Goal: Check status: Check status

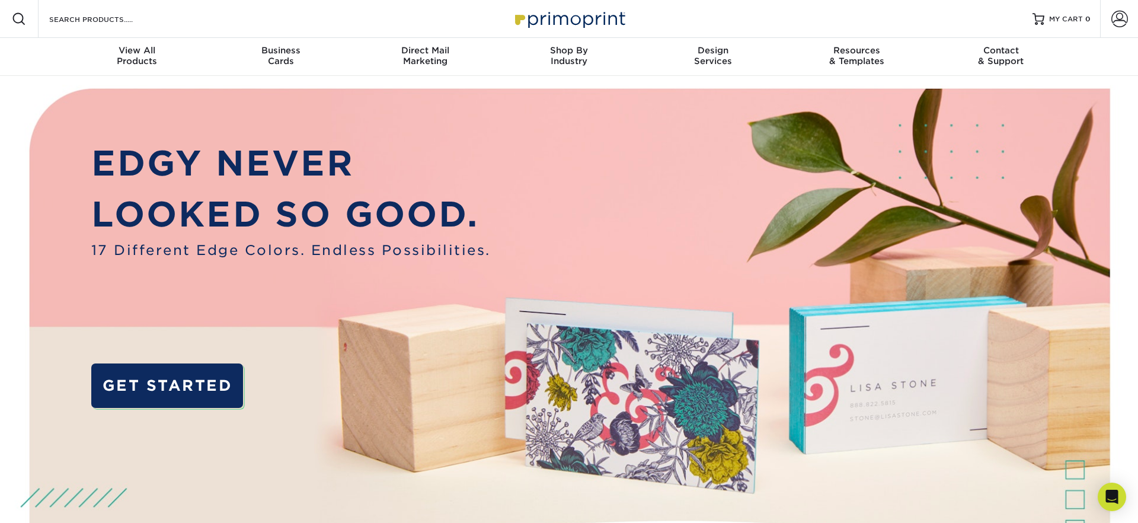
click at [408, 155] on p "EDGY NEVER" at bounding box center [291, 163] width 400 height 51
click at [1117, 19] on span at bounding box center [1119, 19] width 17 height 17
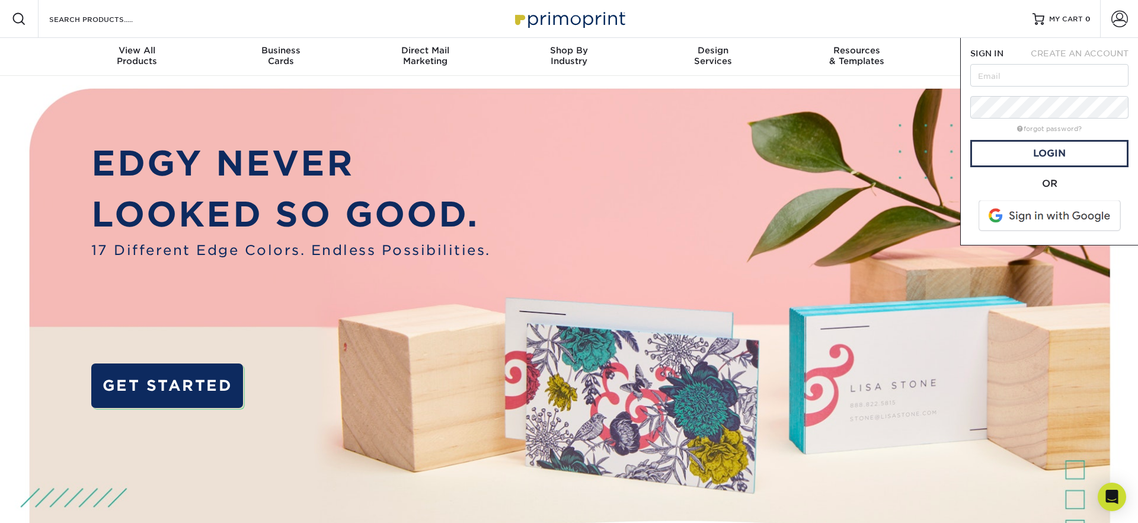
click at [1043, 215] on span at bounding box center [1050, 215] width 151 height 31
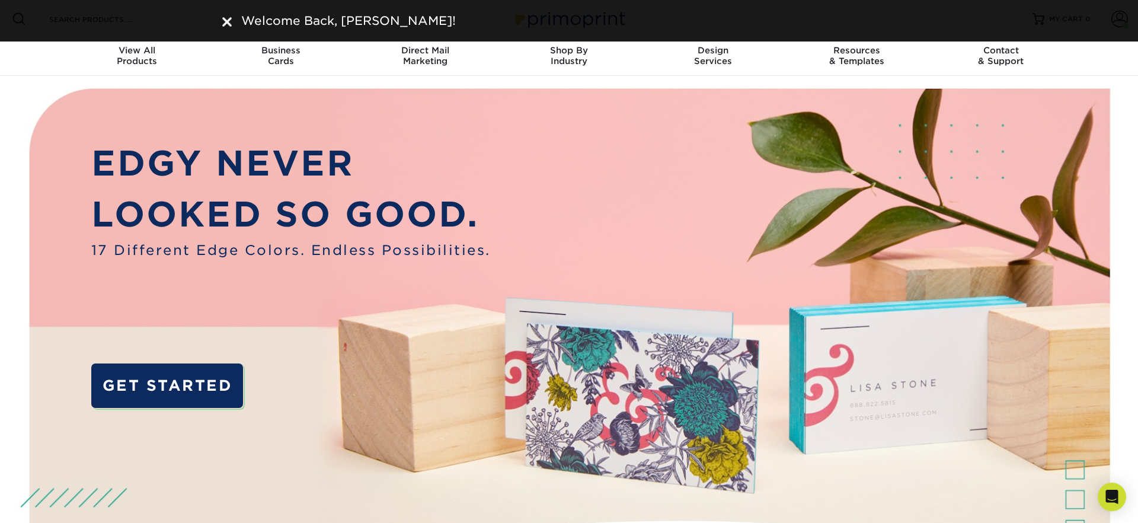
drag, startPoint x: 225, startPoint y: 14, endPoint x: 386, endPoint y: 20, distance: 160.7
click at [228, 16] on div at bounding box center [226, 21] width 9 height 18
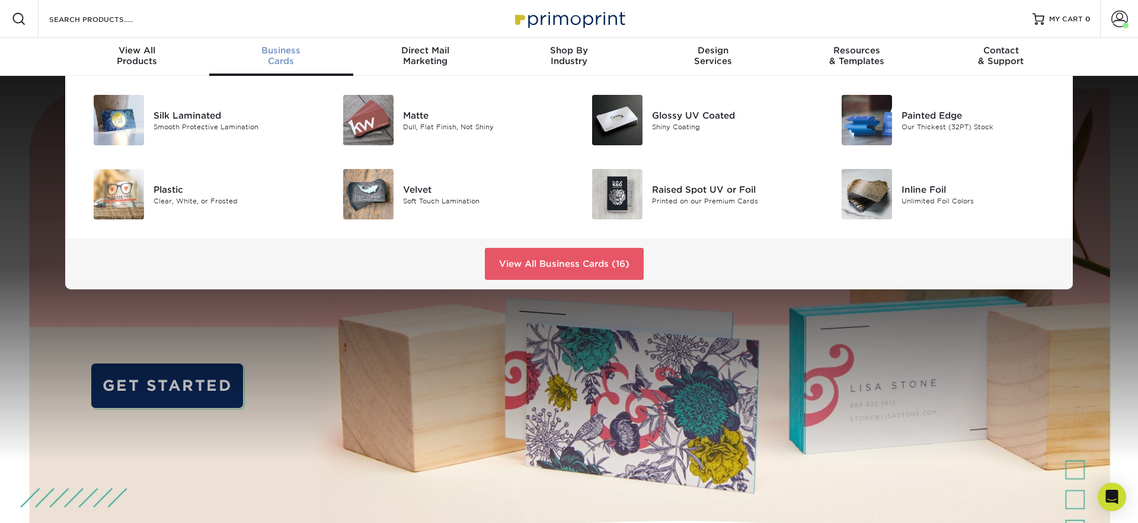
click at [292, 62] on div "Business Cards" at bounding box center [281, 55] width 144 height 21
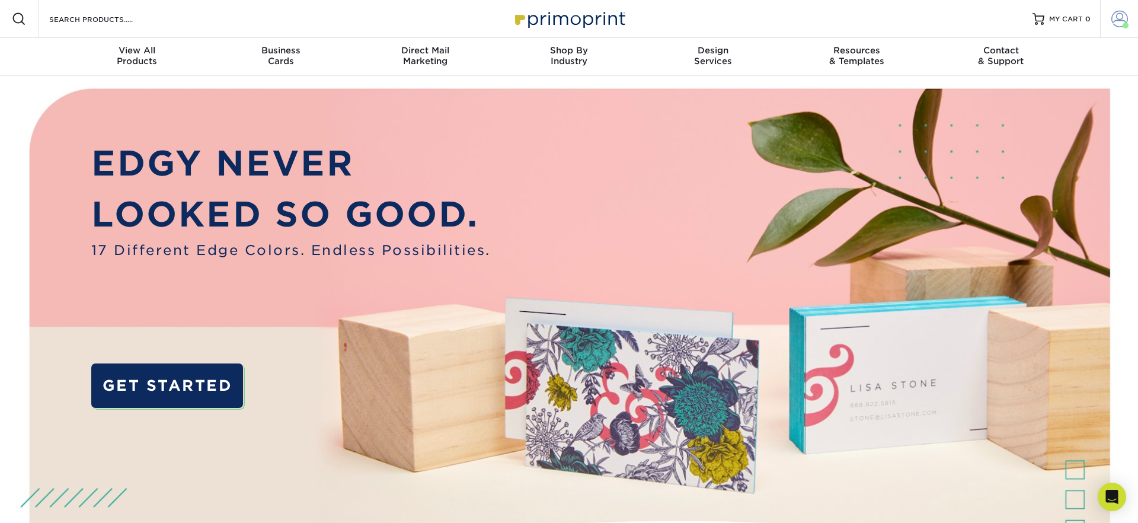
click at [1122, 19] on span at bounding box center [1119, 19] width 17 height 17
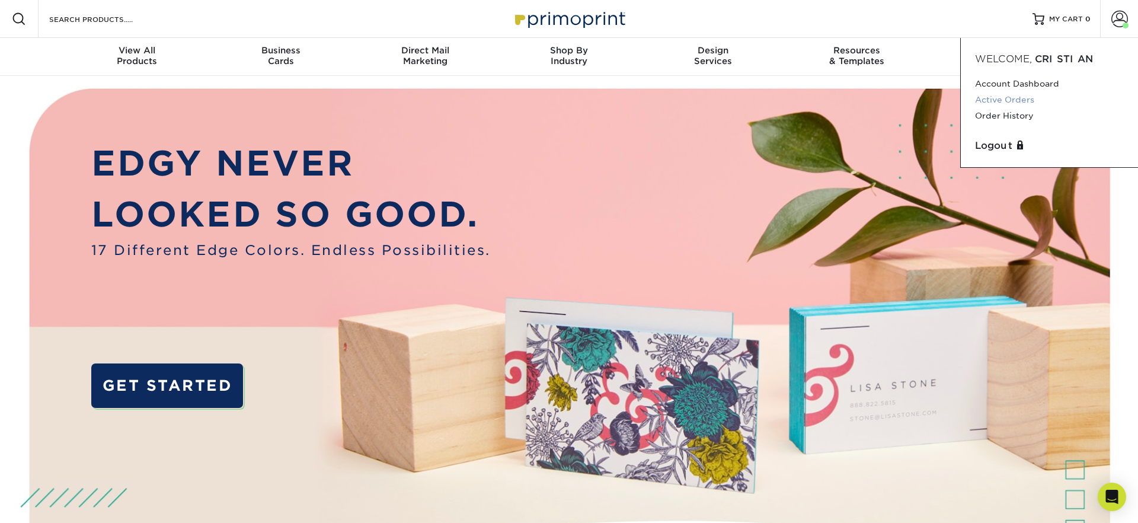
click at [1009, 100] on link "Active Orders" at bounding box center [1049, 100] width 149 height 16
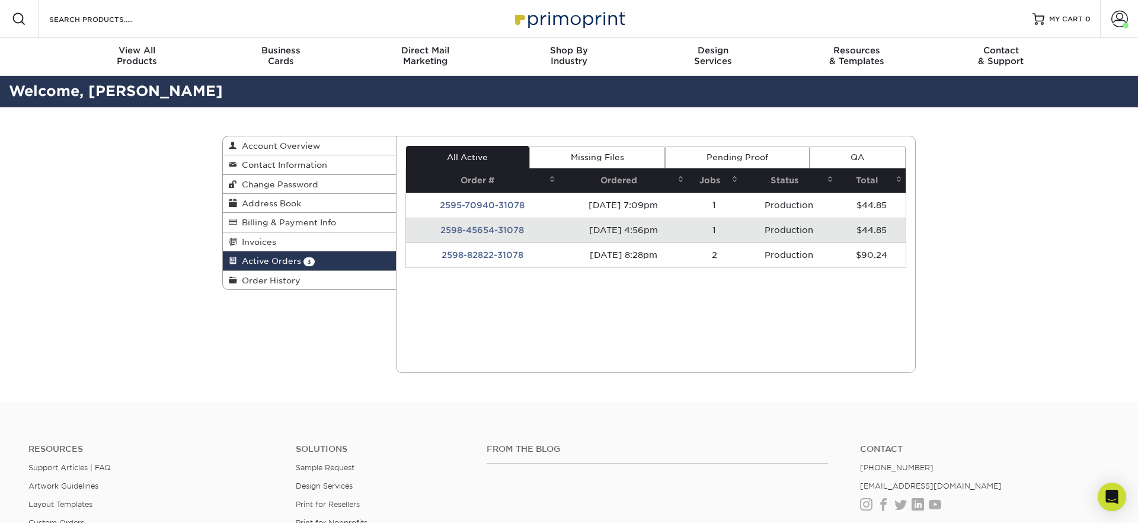
click at [544, 256] on td "2598-82822-31078" at bounding box center [482, 254] width 153 height 25
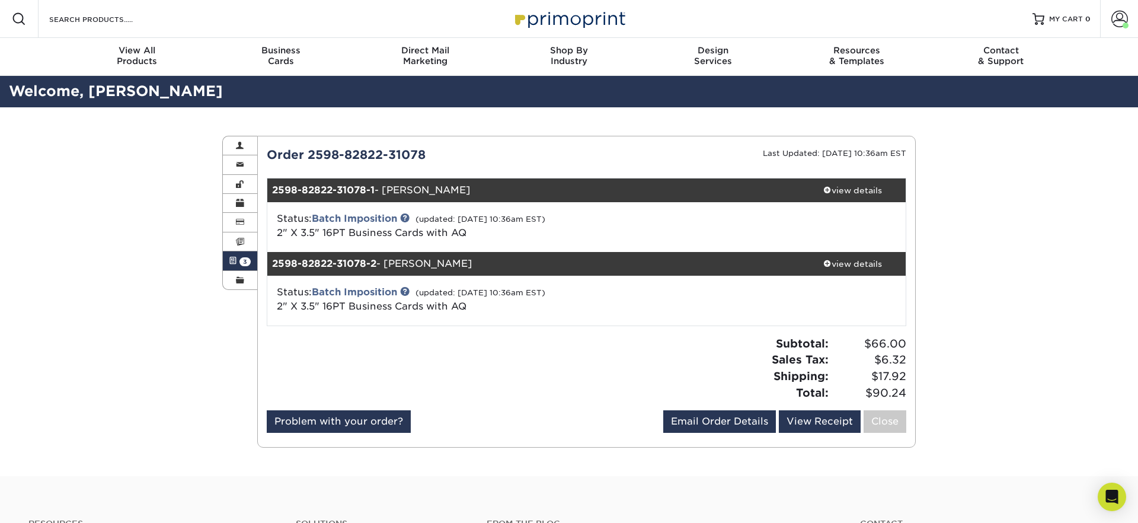
click at [252, 258] on link "Active Orders 3" at bounding box center [240, 260] width 34 height 19
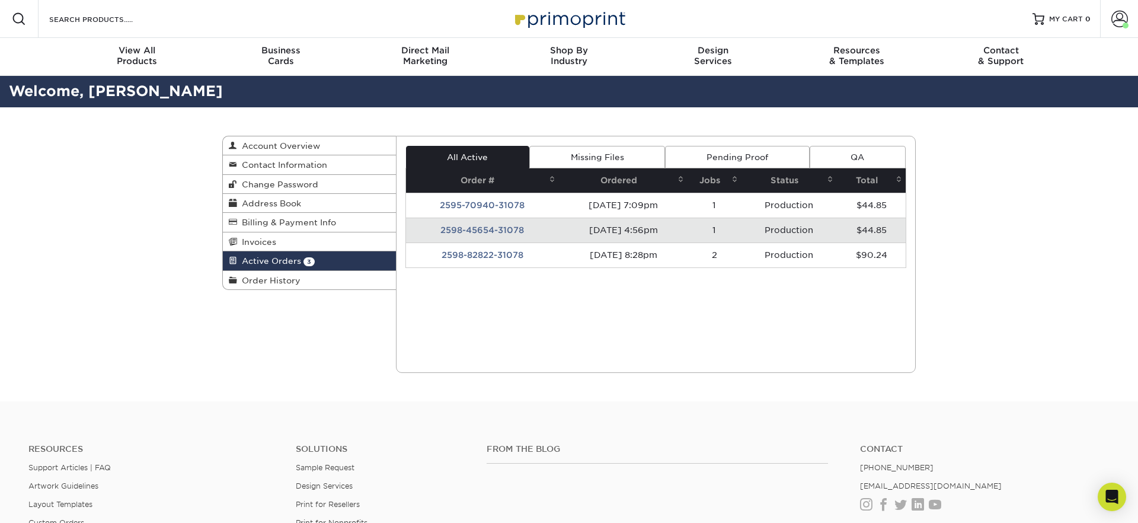
click at [493, 233] on td "2598-45654-31078" at bounding box center [482, 230] width 153 height 25
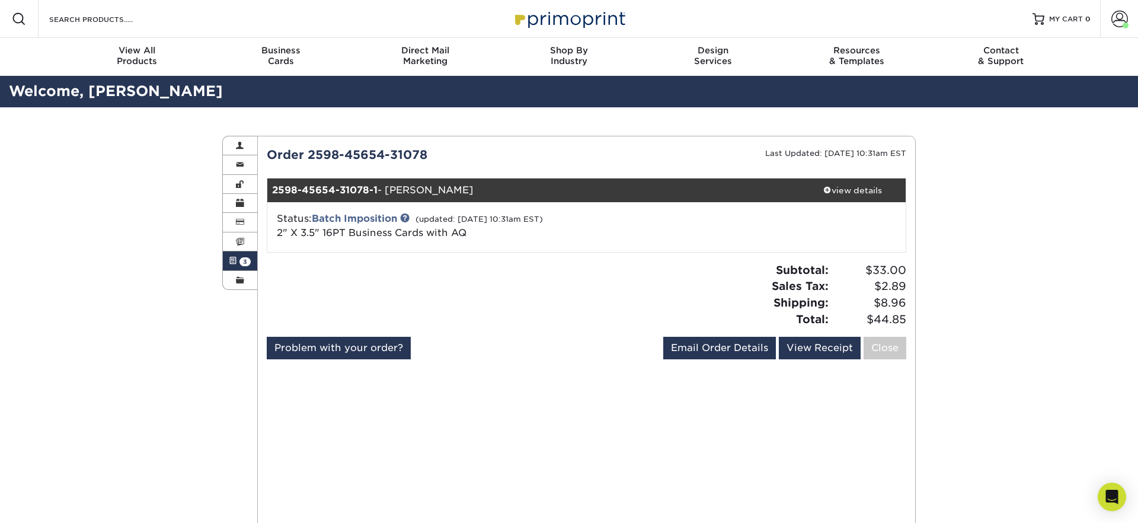
click at [241, 260] on span "3" at bounding box center [244, 261] width 11 height 9
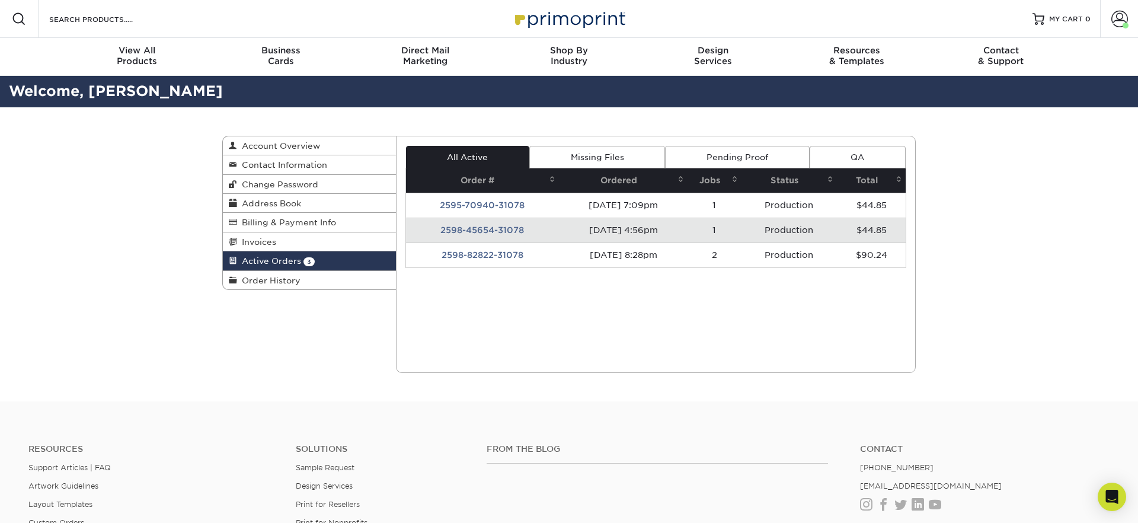
click at [462, 200] on td "2595-70940-31078" at bounding box center [482, 205] width 153 height 25
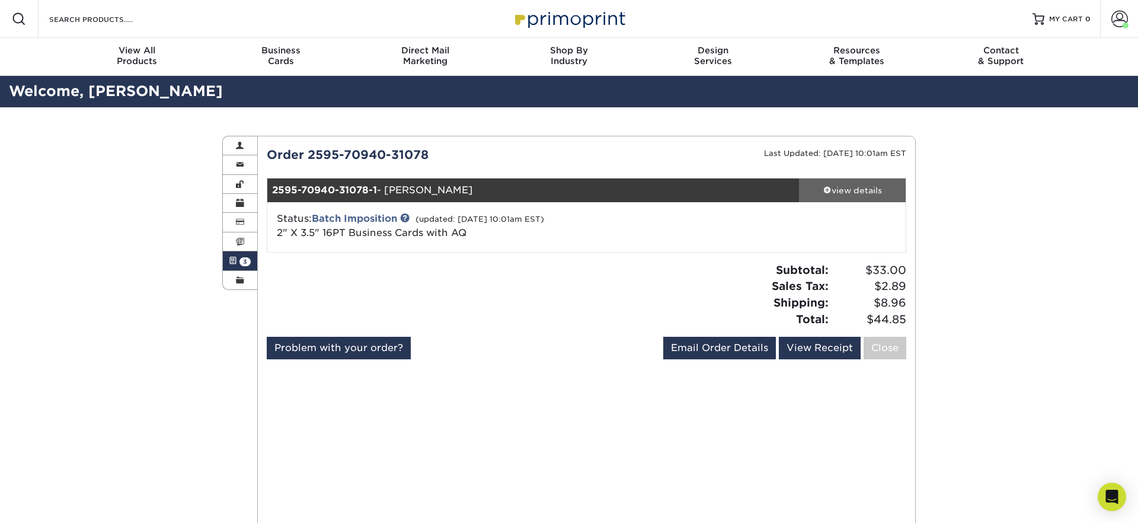
click at [843, 185] on div "view details" at bounding box center [852, 190] width 107 height 12
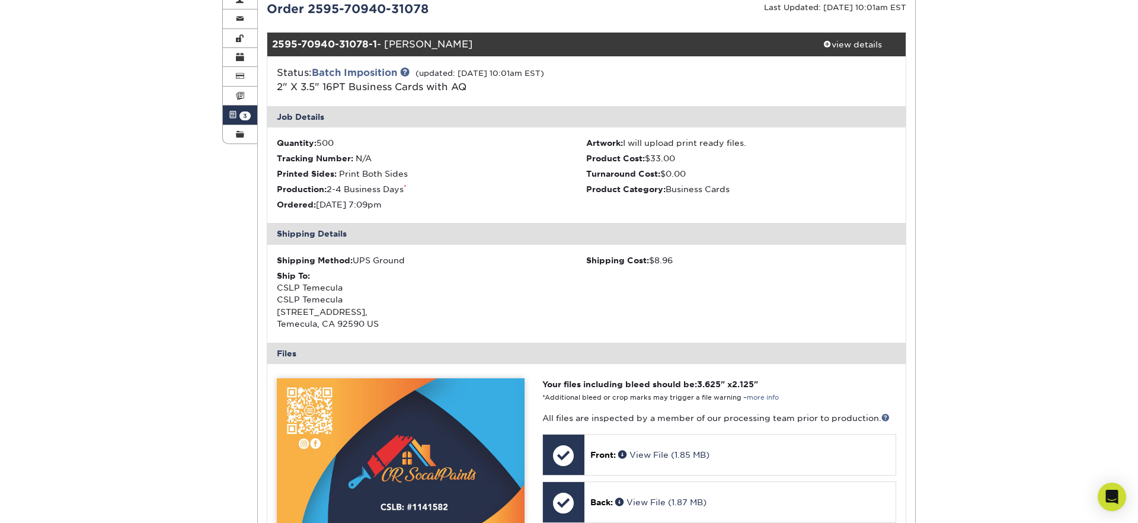
scroll to position [145, 0]
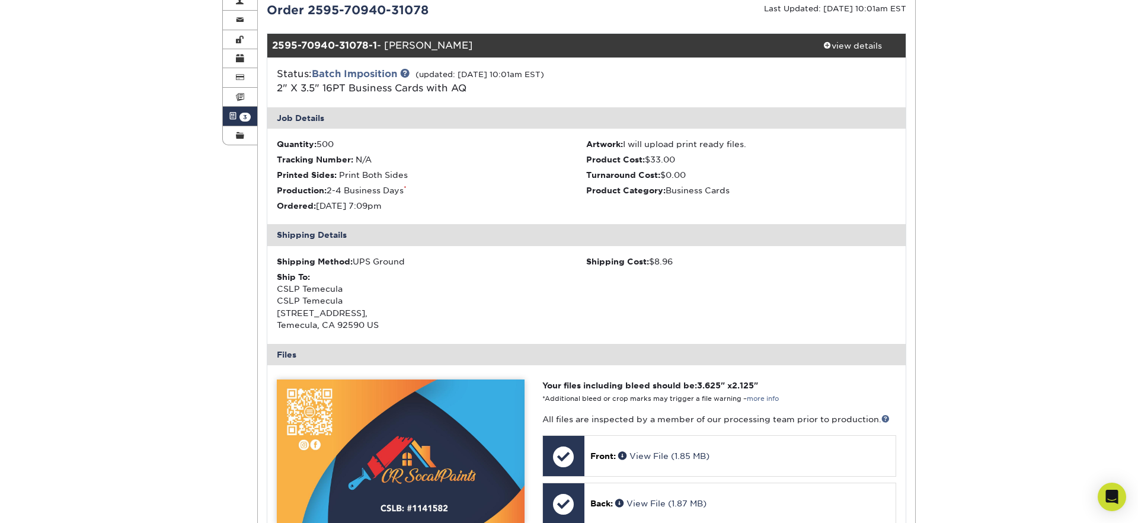
click at [239, 114] on link "Active Orders 3" at bounding box center [240, 116] width 34 height 19
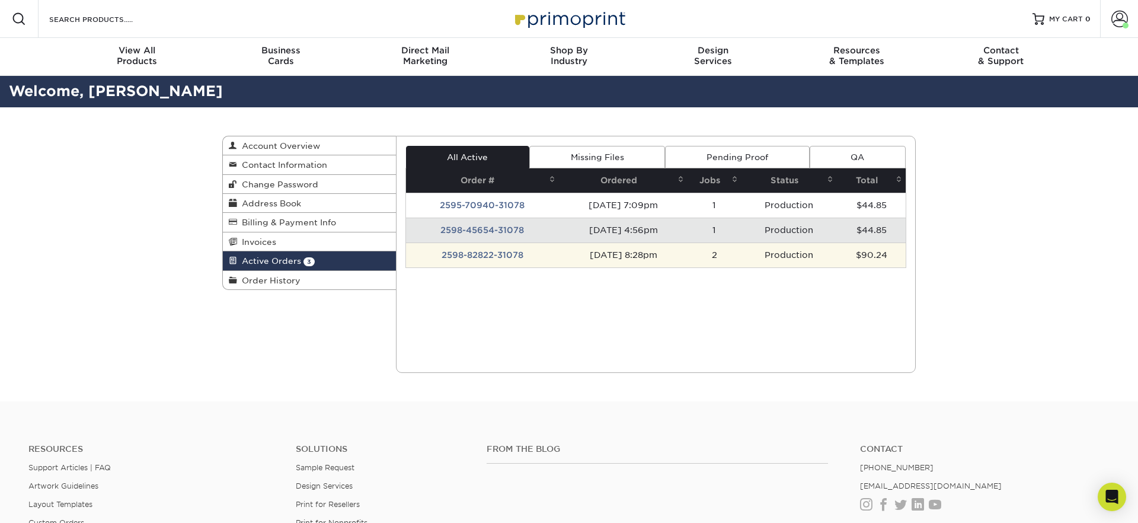
click at [528, 253] on td "2598-82822-31078" at bounding box center [482, 254] width 153 height 25
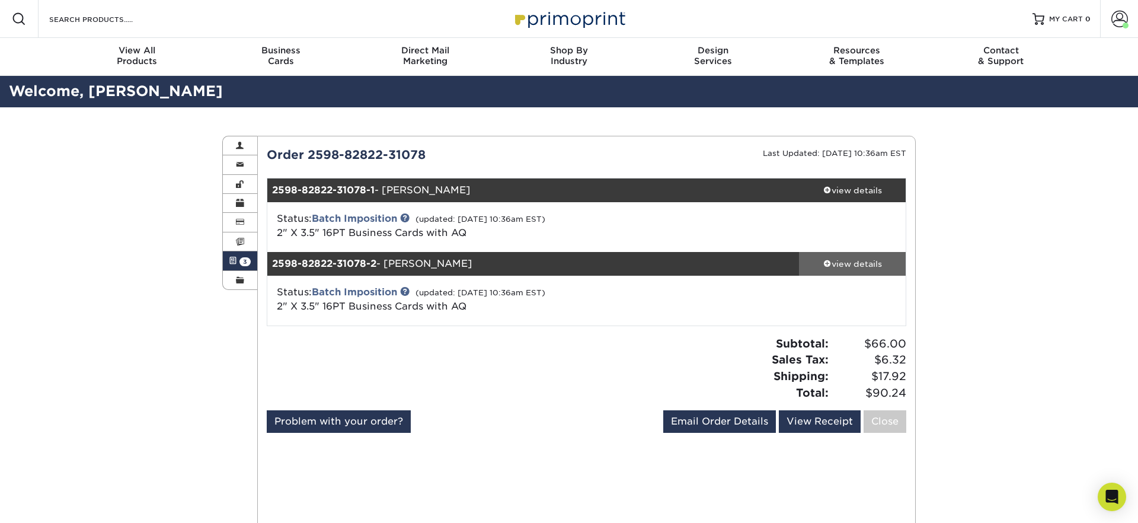
click at [848, 269] on div "view details" at bounding box center [852, 264] width 107 height 12
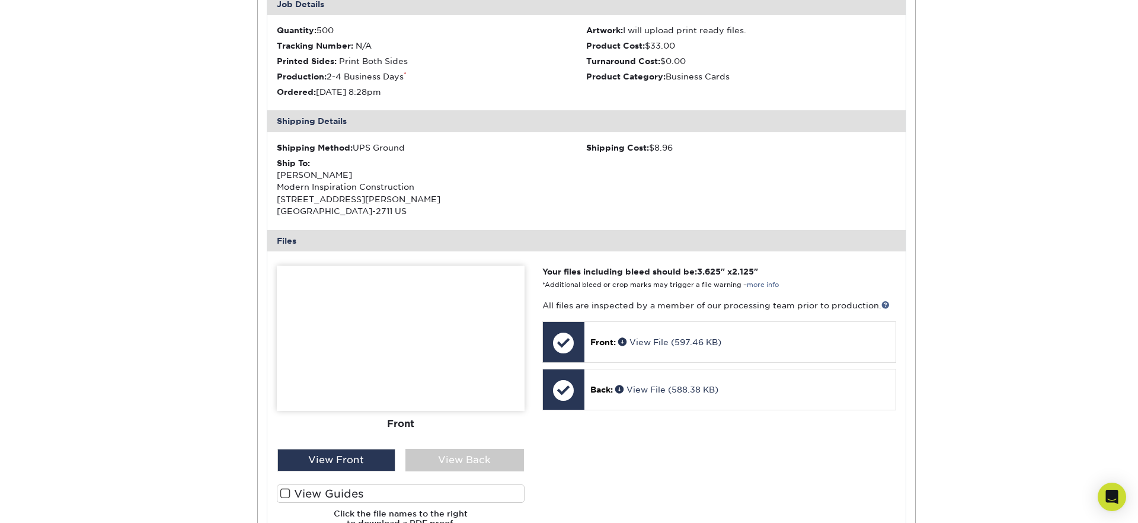
scroll to position [368, 0]
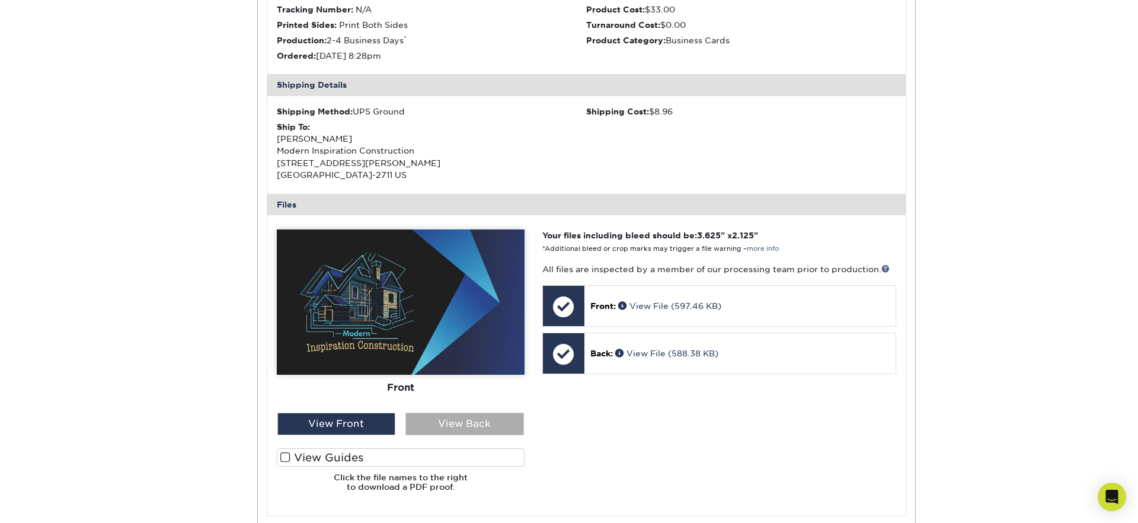
click at [449, 420] on div "View Back" at bounding box center [464, 424] width 119 height 23
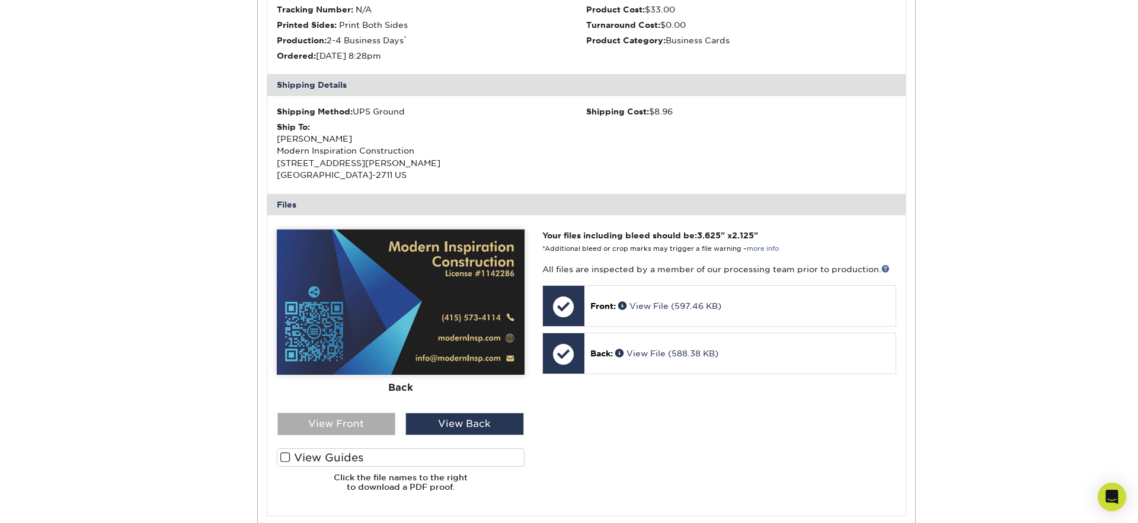
click at [352, 419] on div "View Front" at bounding box center [336, 424] width 119 height 23
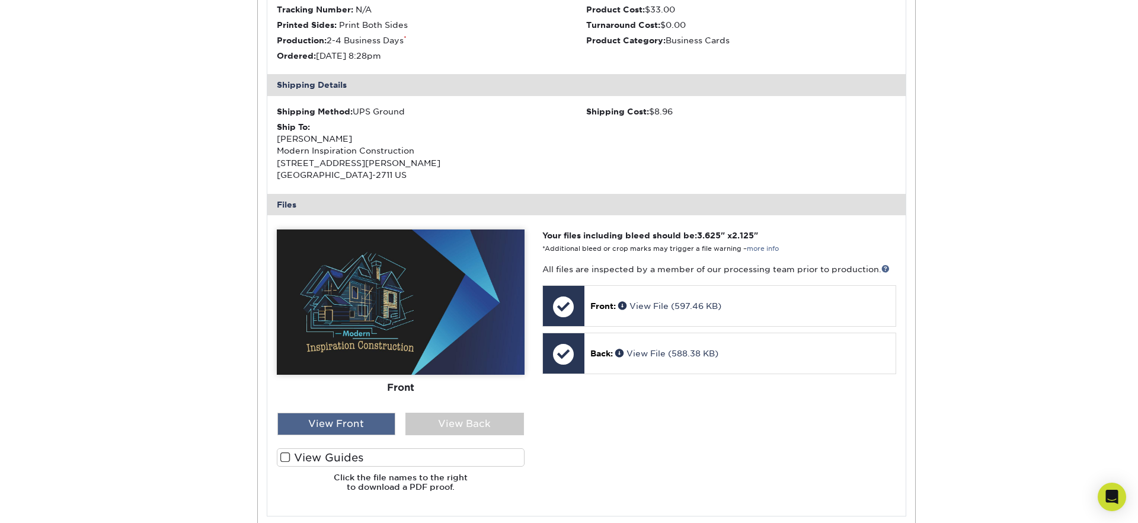
drag, startPoint x: 359, startPoint y: 416, endPoint x: 372, endPoint y: 414, distance: 13.8
click at [360, 416] on div "View Front" at bounding box center [336, 424] width 119 height 23
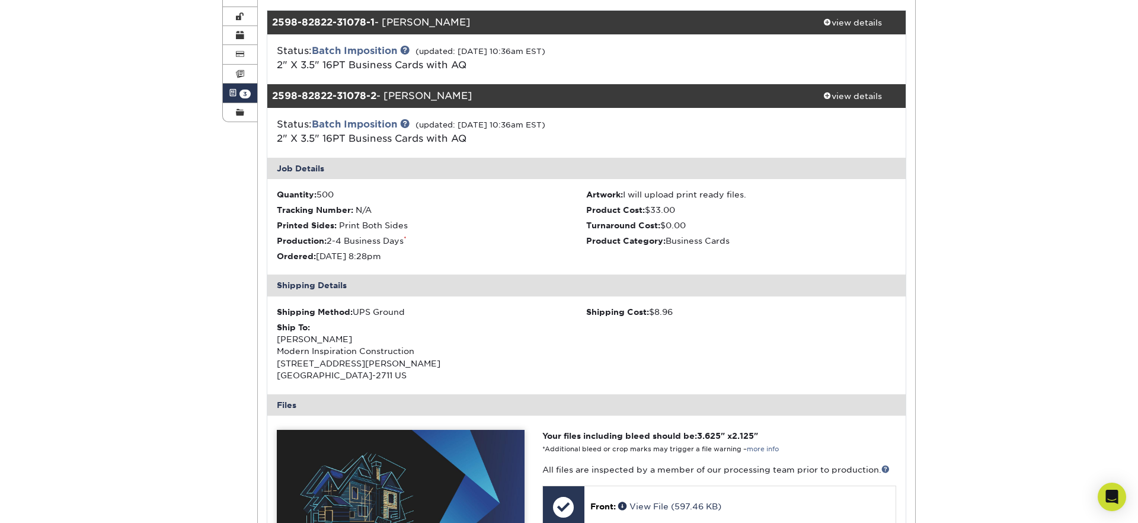
scroll to position [0, 0]
